Goal: Communication & Community: Answer question/provide support

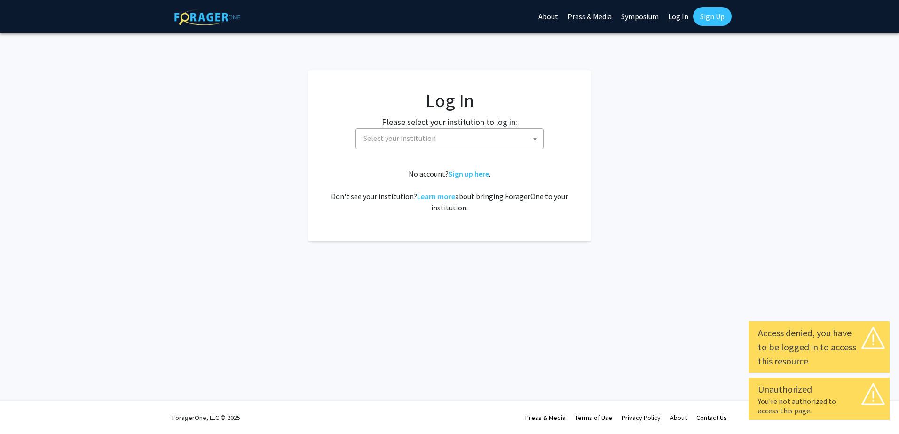
click at [462, 144] on span "Select your institution" at bounding box center [451, 138] width 183 height 19
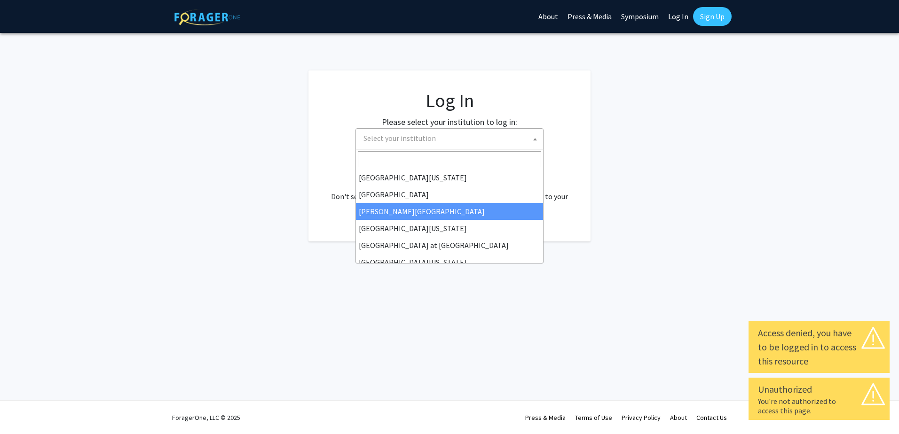
scroll to position [329, 0]
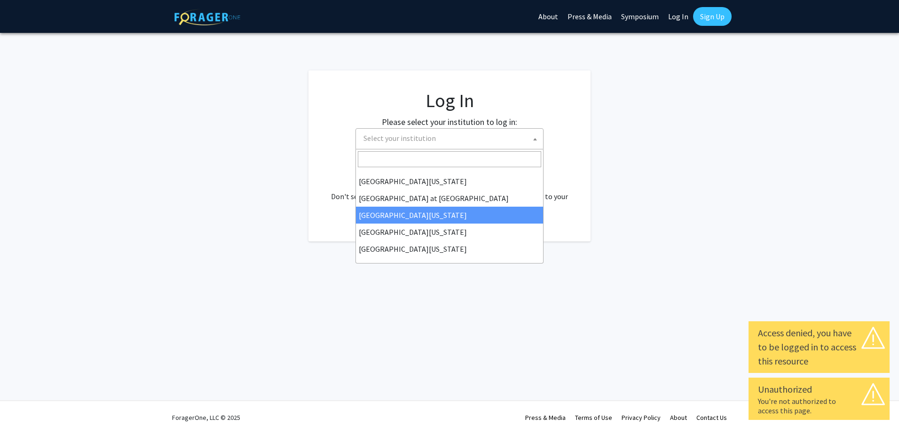
select select "13"
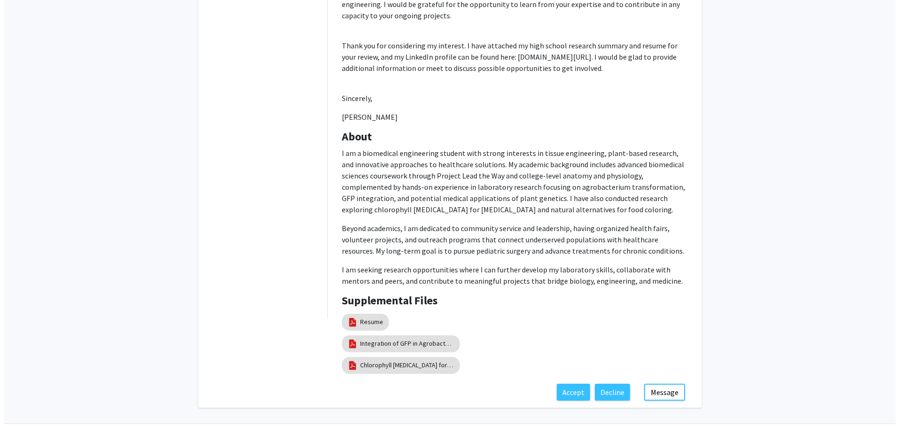
scroll to position [448, 0]
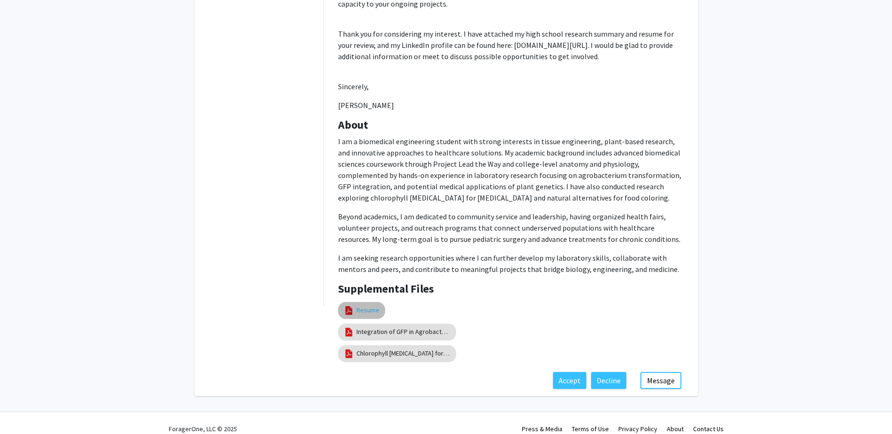
click at [370, 306] on link "Resume" at bounding box center [367, 311] width 23 height 10
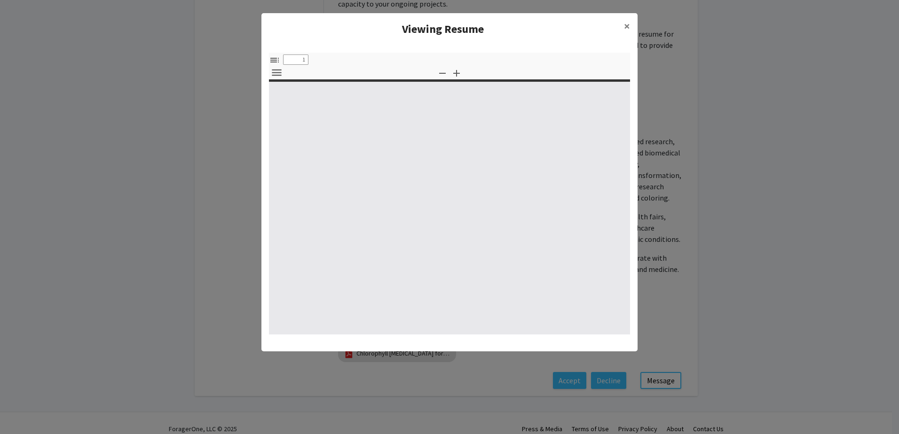
select select "custom"
type input "0"
select select "custom"
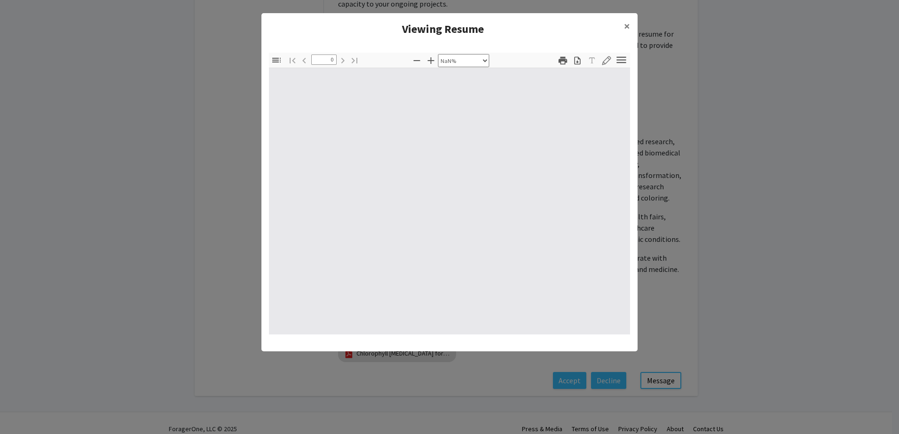
type input "1"
select select "auto"
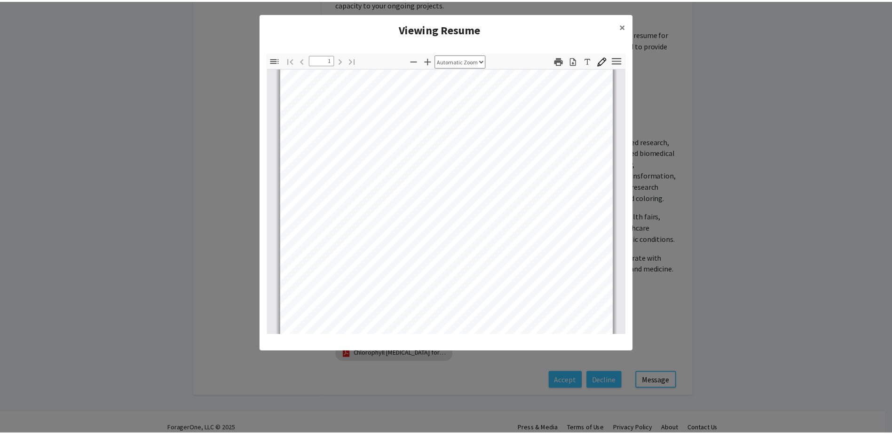
scroll to position [0, 0]
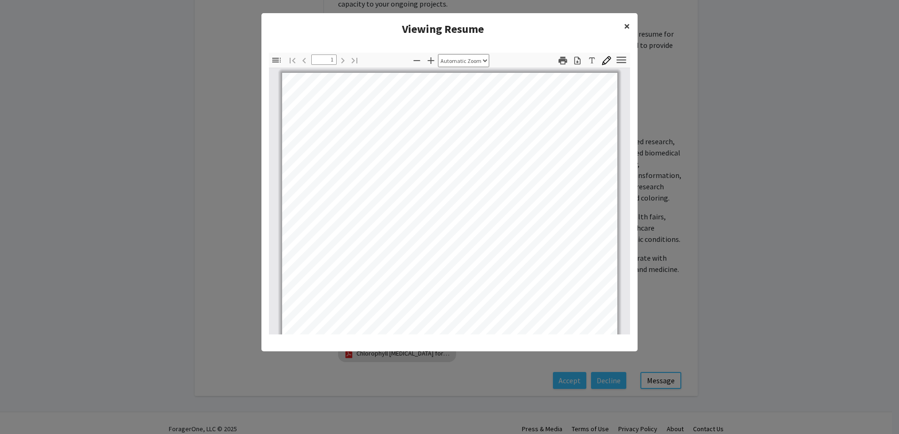
click at [626, 27] on span "×" at bounding box center [627, 26] width 6 height 15
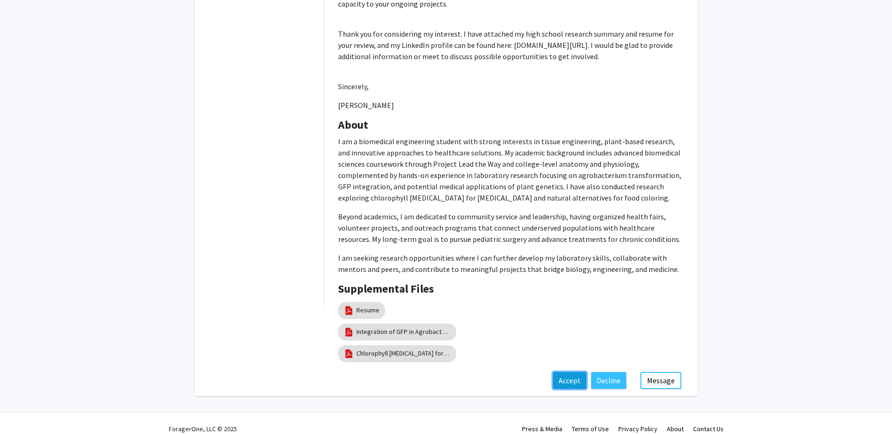
click at [582, 372] on button "Accept" at bounding box center [569, 380] width 33 height 17
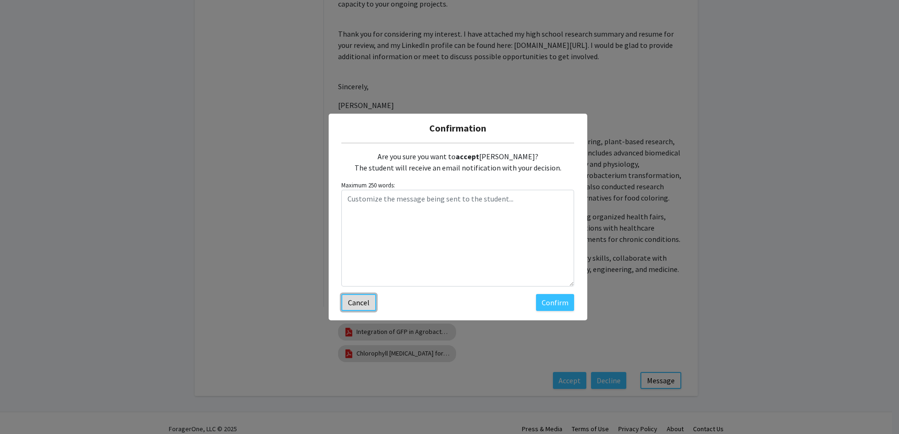
click at [363, 308] on button "Cancel" at bounding box center [358, 302] width 35 height 17
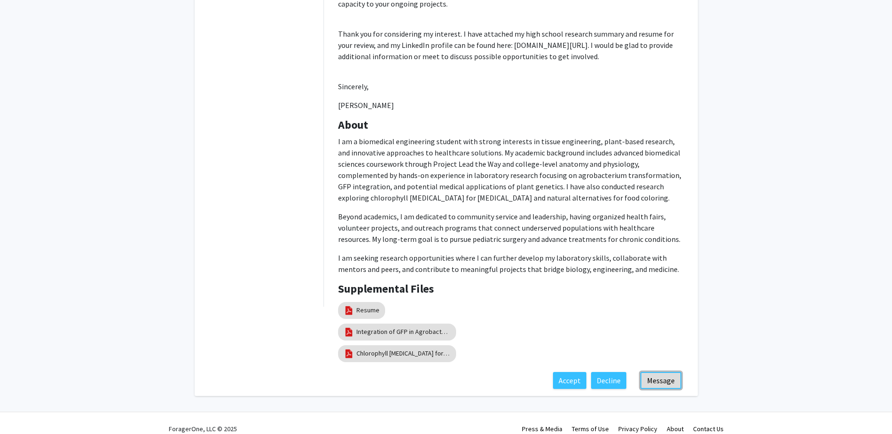
click at [654, 372] on button "Message" at bounding box center [660, 380] width 41 height 17
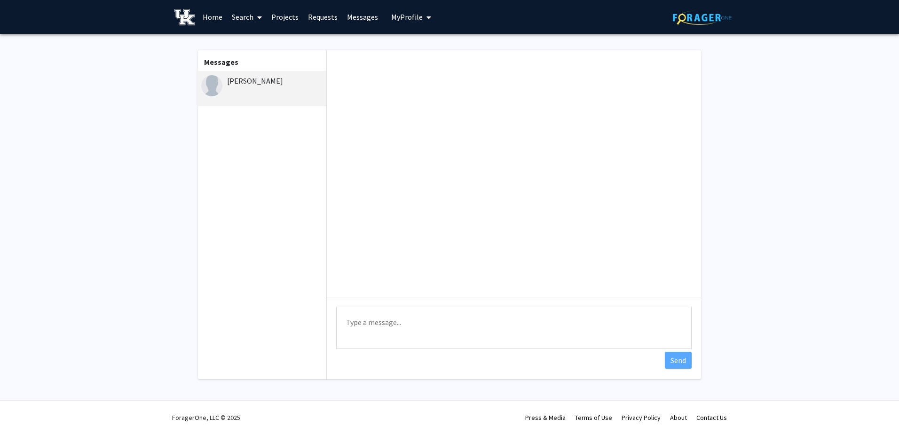
click at [420, 325] on textarea "Type a message" at bounding box center [513, 328] width 355 height 42
click at [495, 322] on textarea "Hi [PERSON_NAME], thank you for reaching out to me." at bounding box center [513, 328] width 355 height 42
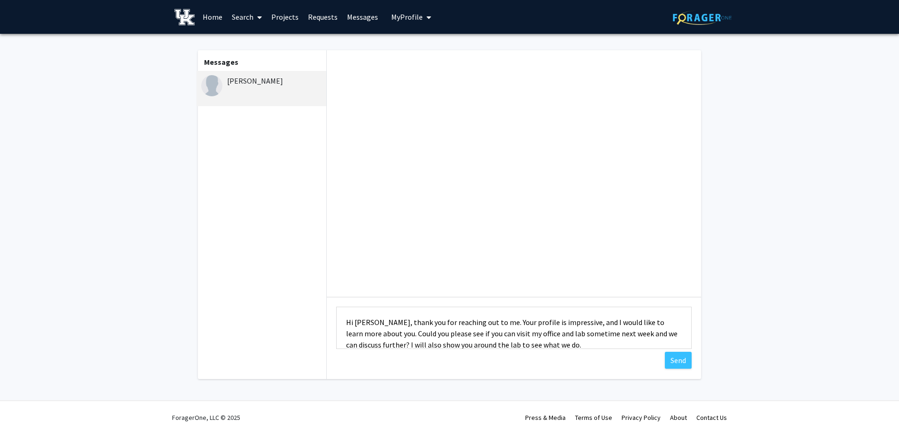
drag, startPoint x: 572, startPoint y: 337, endPoint x: 338, endPoint y: 305, distance: 236.3
click at [338, 305] on div "Type a message Hi [PERSON_NAME], thank you for reaching out to me. Your profile…" at bounding box center [514, 329] width 374 height 64
click at [587, 346] on textarea "Hi [PERSON_NAME], thank you for reaching out to me. Your profile is impressive,…" at bounding box center [513, 328] width 355 height 42
click at [524, 334] on textarea "Hi [PERSON_NAME], thank you for reaching out to me. Your profile is impressive,…" at bounding box center [513, 328] width 355 height 42
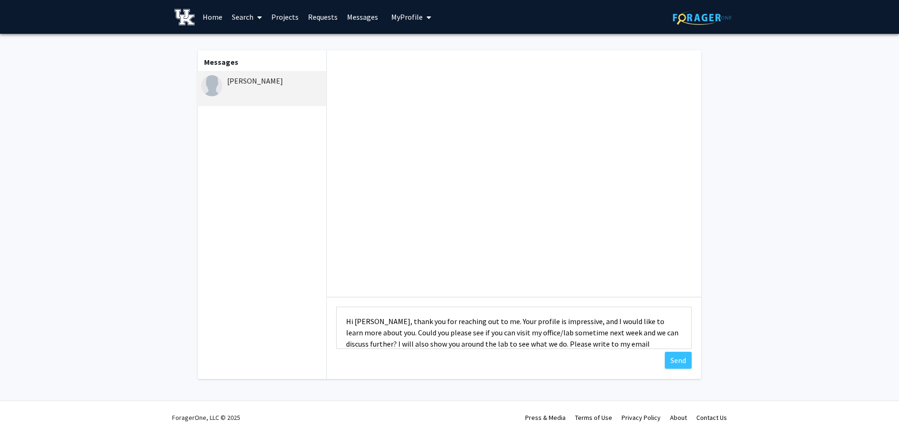
drag, startPoint x: 436, startPoint y: 334, endPoint x: 476, endPoint y: 335, distance: 40.5
click at [476, 335] on textarea "Hi [PERSON_NAME], thank you for reaching out to me. Your profile is impressive,…" at bounding box center [513, 328] width 355 height 42
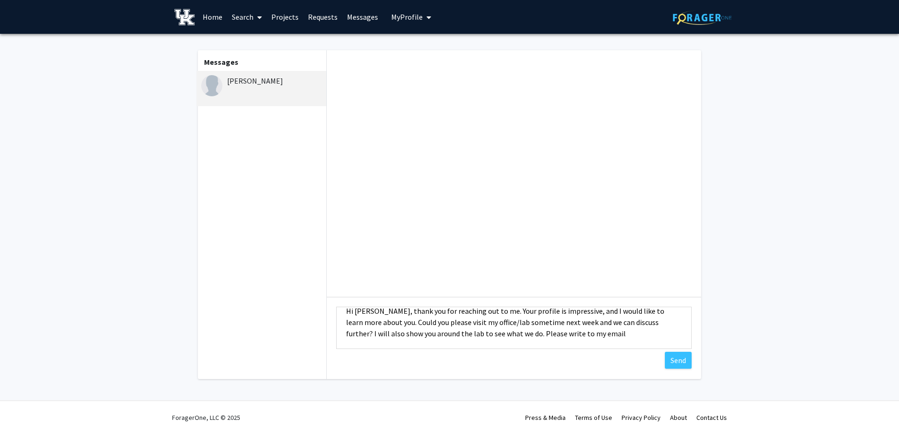
drag, startPoint x: 439, startPoint y: 345, endPoint x: 495, endPoint y: 337, distance: 56.5
click at [495, 337] on textarea "Hi [PERSON_NAME], thank you for reaching out to me. Your profile is impressive,…" at bounding box center [513, 328] width 355 height 42
click at [547, 332] on textarea "Hi [PERSON_NAME], thank you for reaching out to me. Your profile is impressive,…" at bounding box center [513, 328] width 355 height 42
type textarea "Hi [PERSON_NAME], thank you for reaching out to me. Your profile is impressive,…"
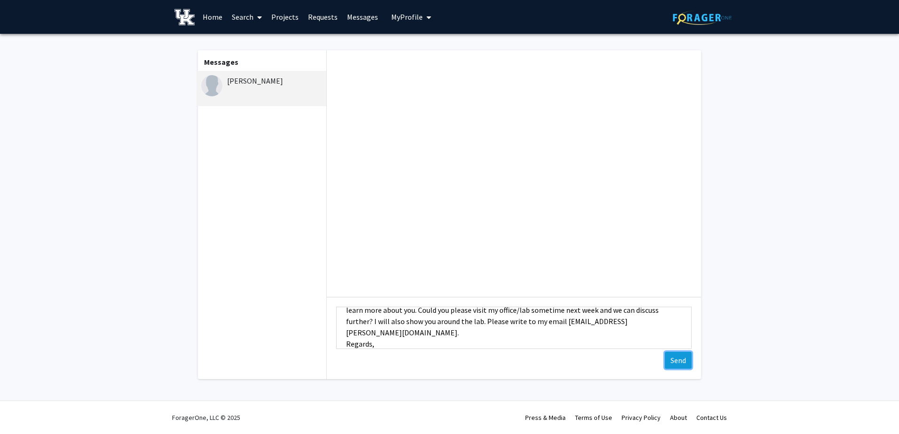
click at [676, 359] on button "Send" at bounding box center [678, 360] width 27 height 17
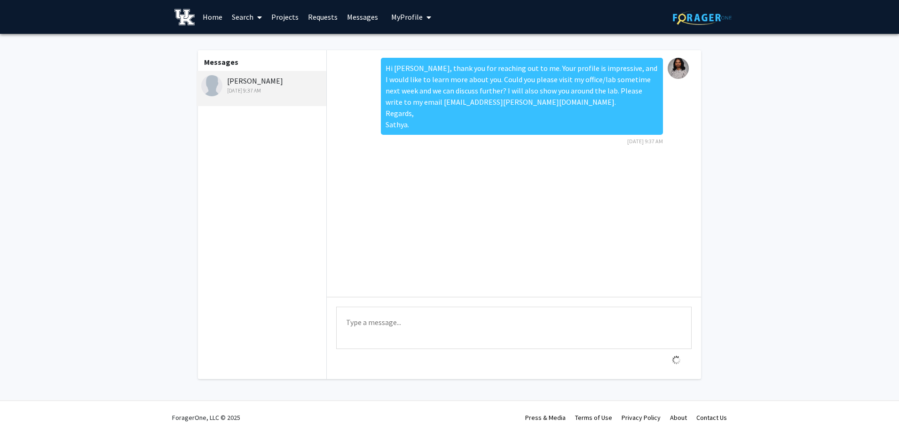
scroll to position [0, 0]
